Goal: Information Seeking & Learning: Find specific fact

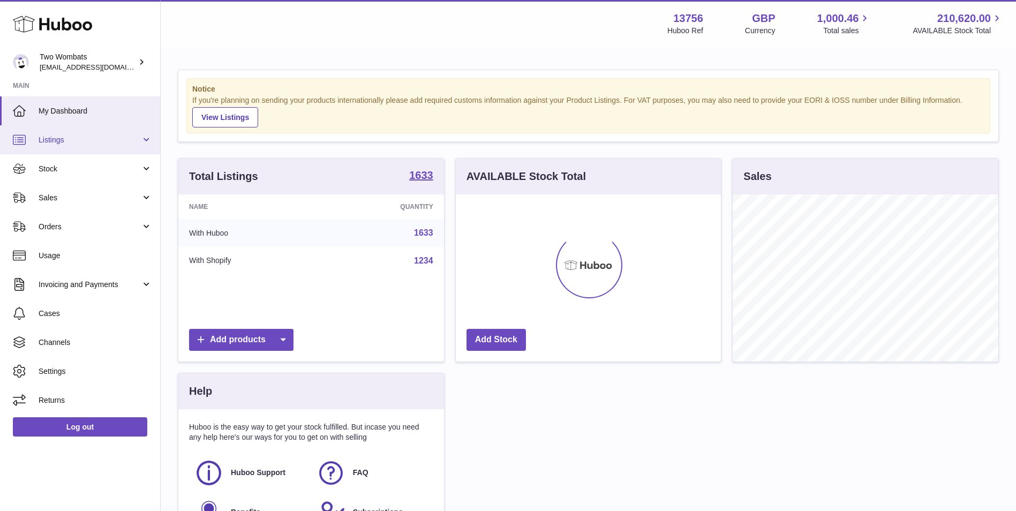
scroll to position [167, 265]
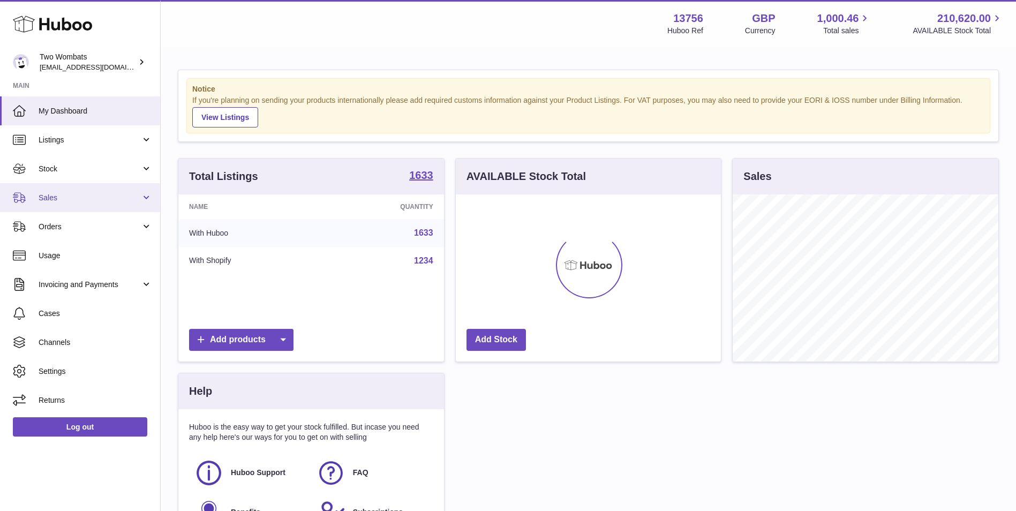
click at [107, 202] on span "Sales" at bounding box center [90, 198] width 102 height 10
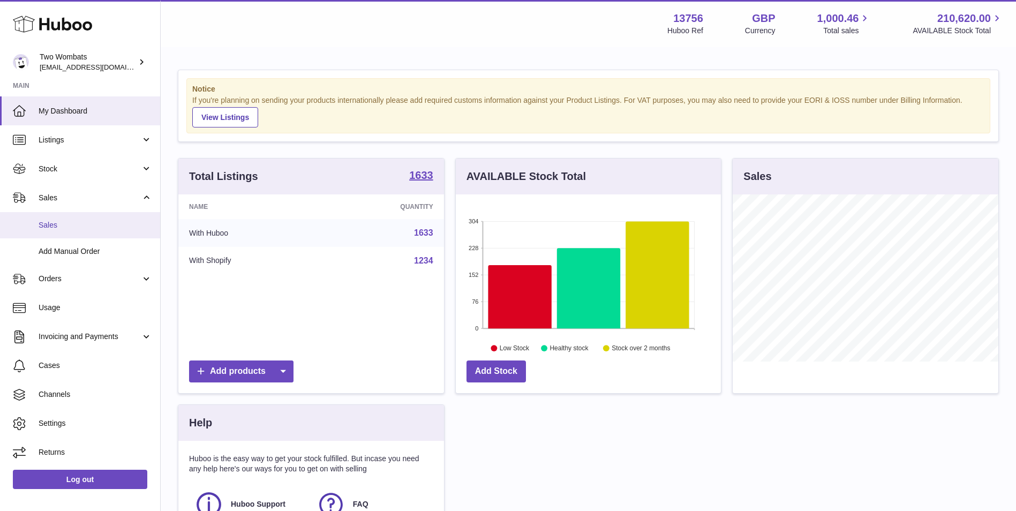
click at [104, 228] on span "Sales" at bounding box center [96, 225] width 114 height 10
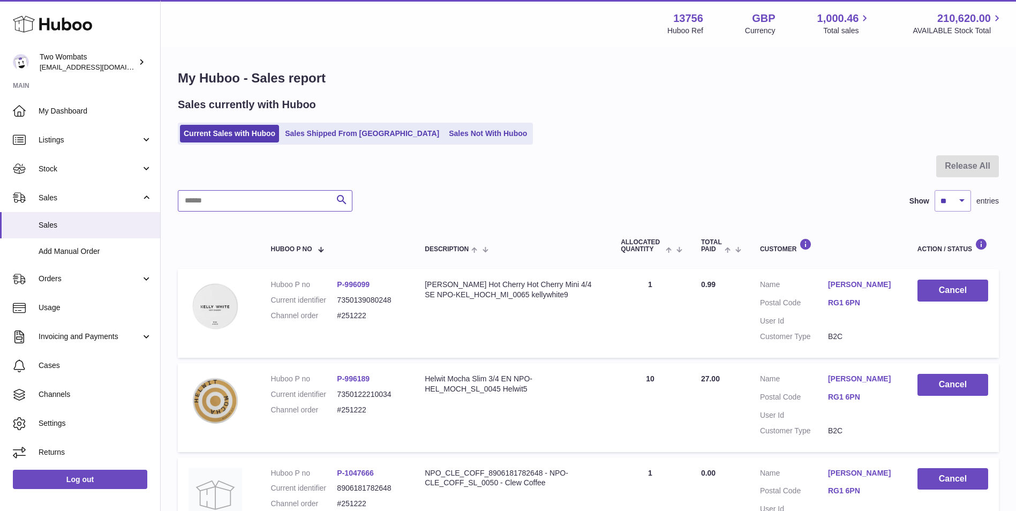
click at [269, 199] on input "text" at bounding box center [265, 200] width 175 height 21
paste input "******"
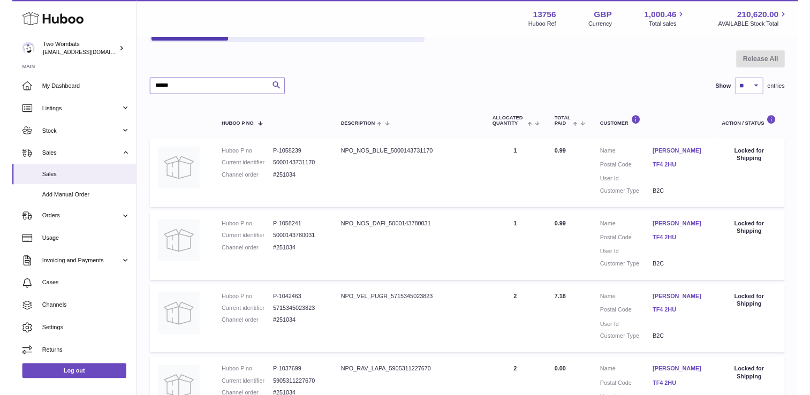
scroll to position [54, 0]
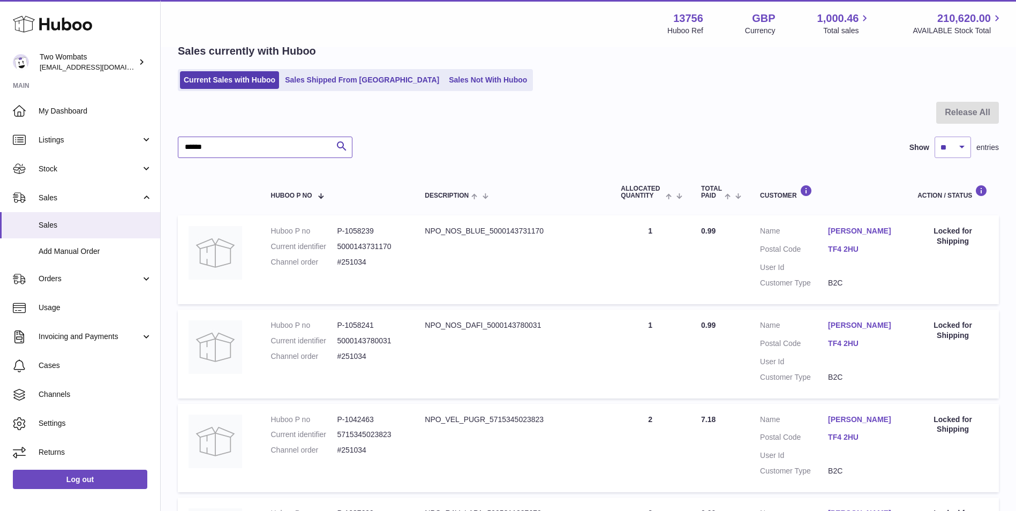
type input "******"
click at [357, 234] on dd "P-1058239" at bounding box center [370, 231] width 66 height 10
click at [357, 235] on dd "P-1058239" at bounding box center [370, 231] width 66 height 10
copy dd "1058239"
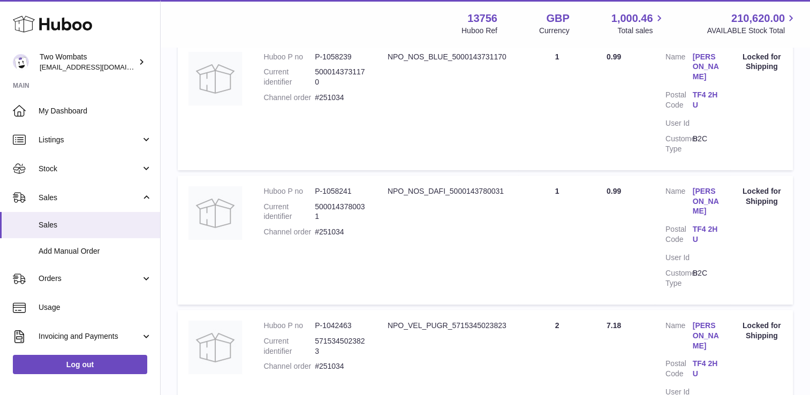
scroll to position [208, 0]
